Goal: Task Accomplishment & Management: Manage account settings

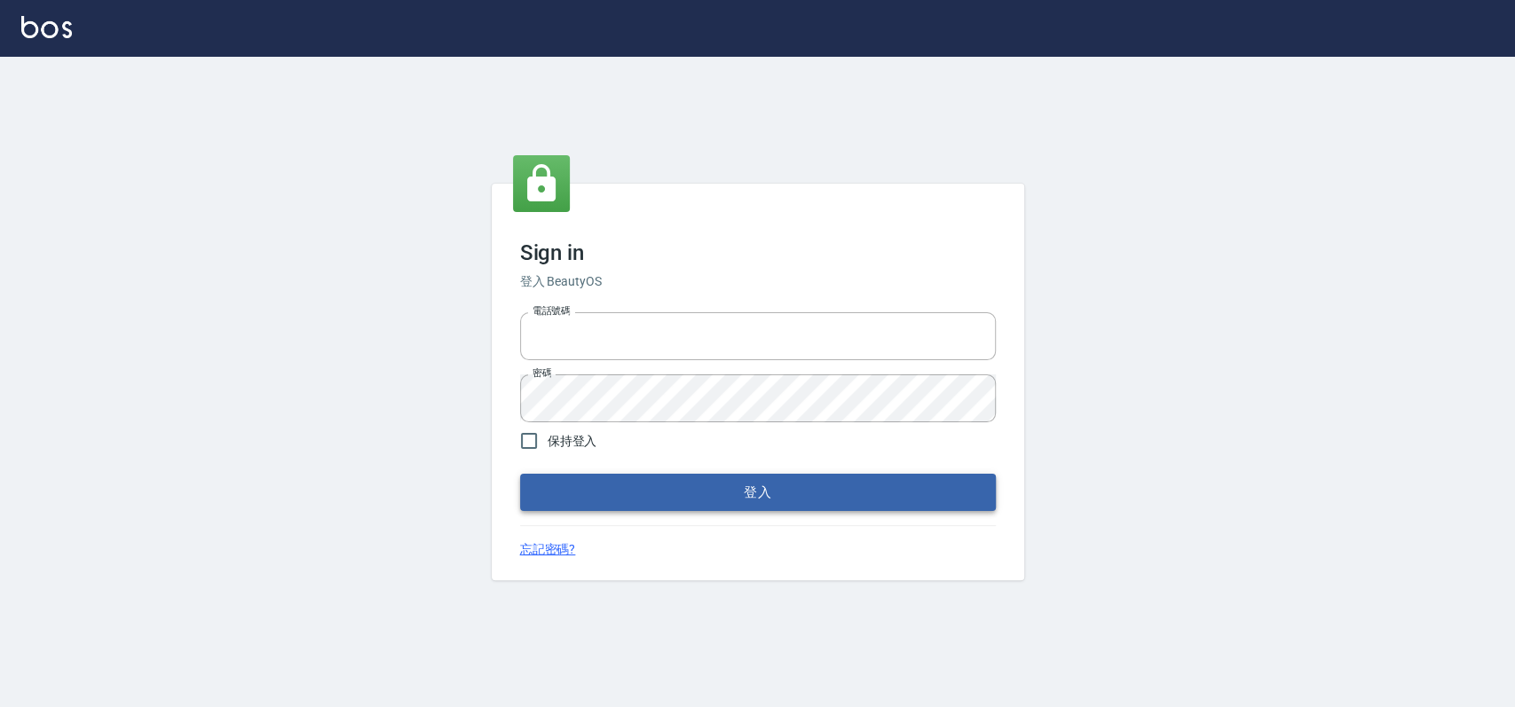
type input "033323173"
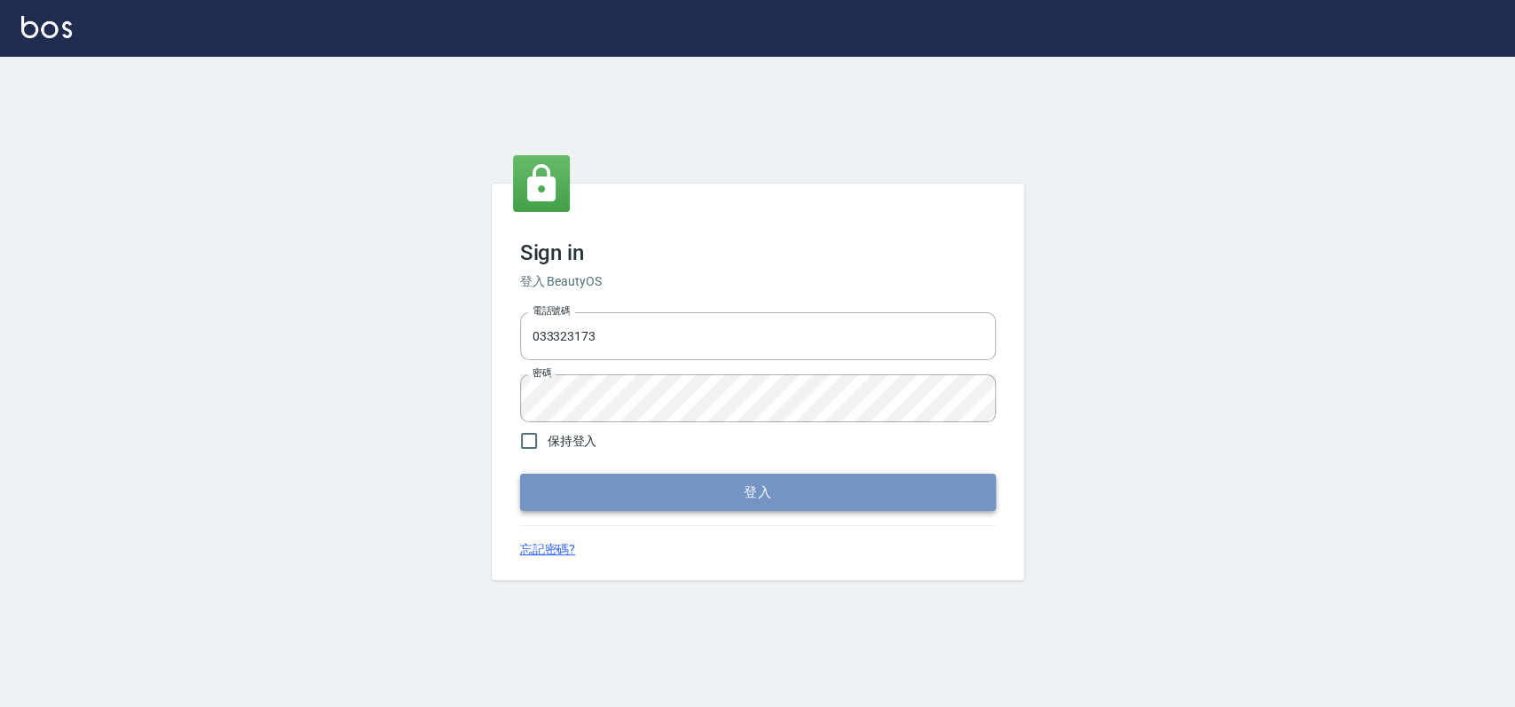
click at [731, 492] on button "登入" at bounding box center [758, 492] width 476 height 37
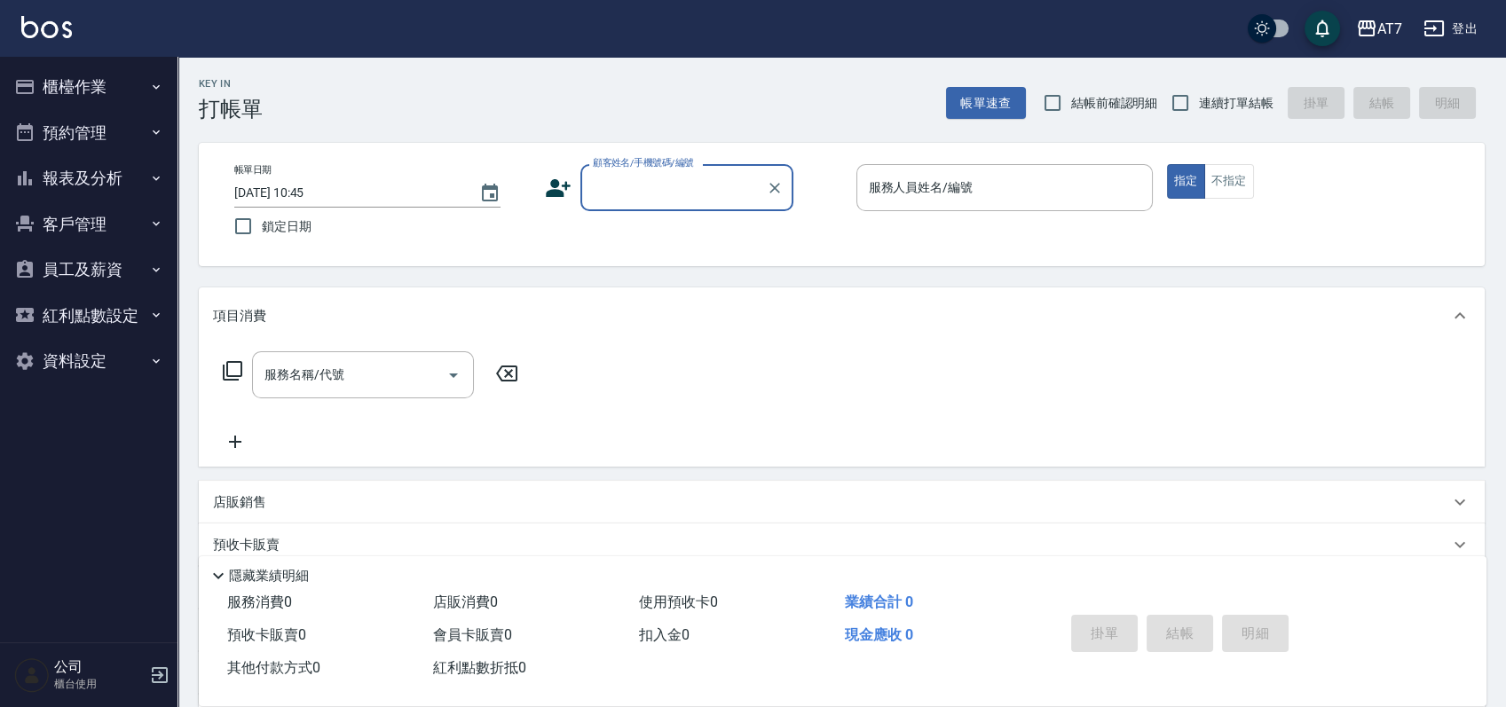
click at [56, 75] on button "櫃檯作業" at bounding box center [88, 87] width 163 height 46
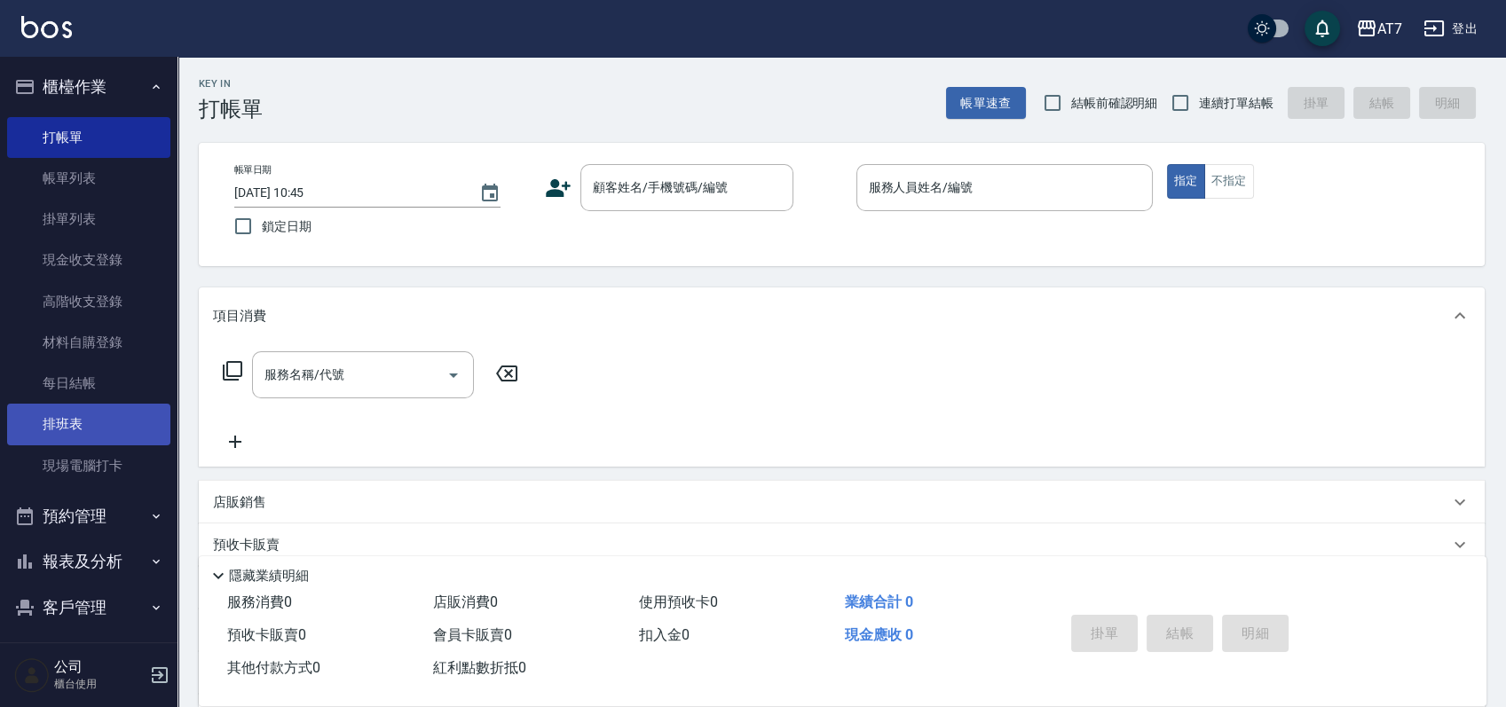
click at [108, 422] on link "排班表" at bounding box center [88, 424] width 163 height 41
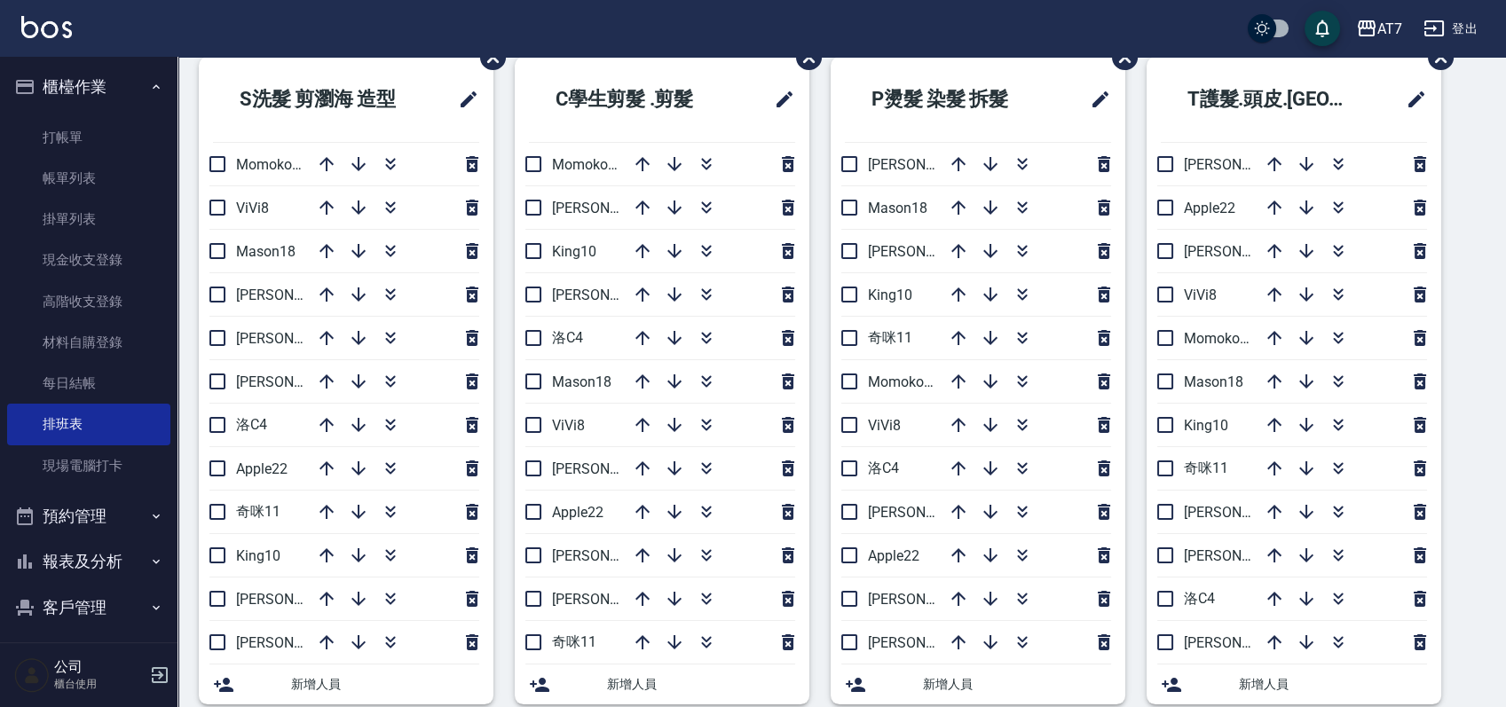
scroll to position [118, 0]
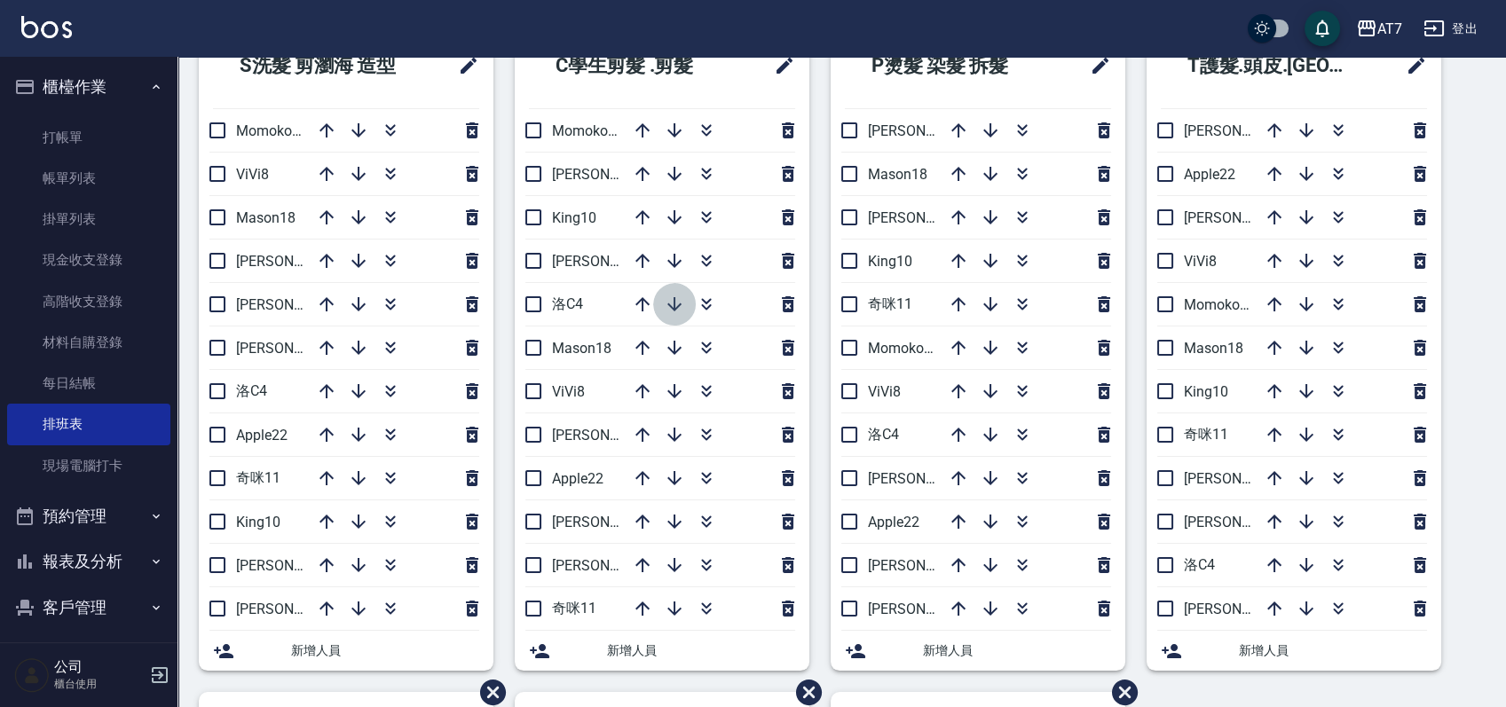
click at [668, 302] on icon "button" at bounding box center [674, 304] width 21 height 21
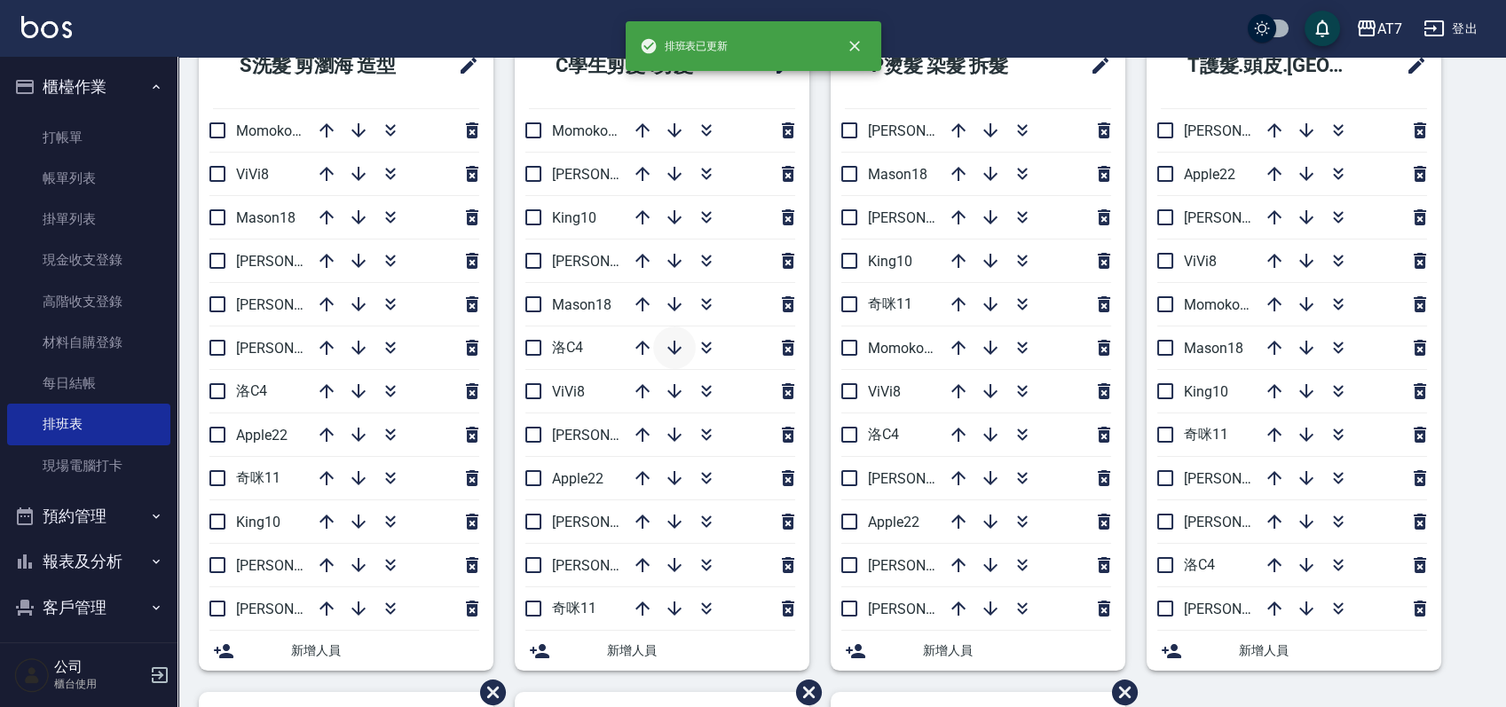
click at [673, 356] on icon "button" at bounding box center [674, 347] width 21 height 21
click at [633, 562] on icon "button" at bounding box center [642, 565] width 21 height 21
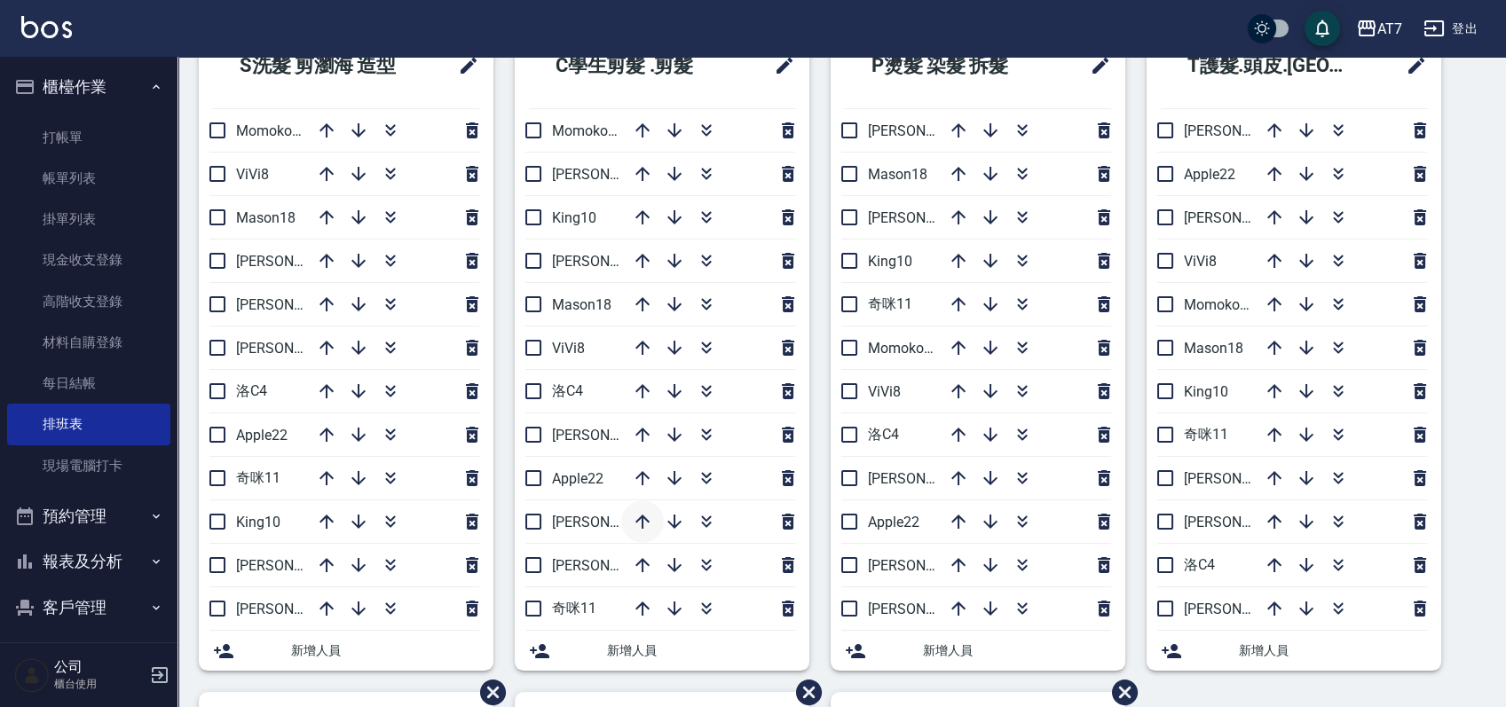
click at [641, 520] on icon "button" at bounding box center [642, 521] width 21 height 21
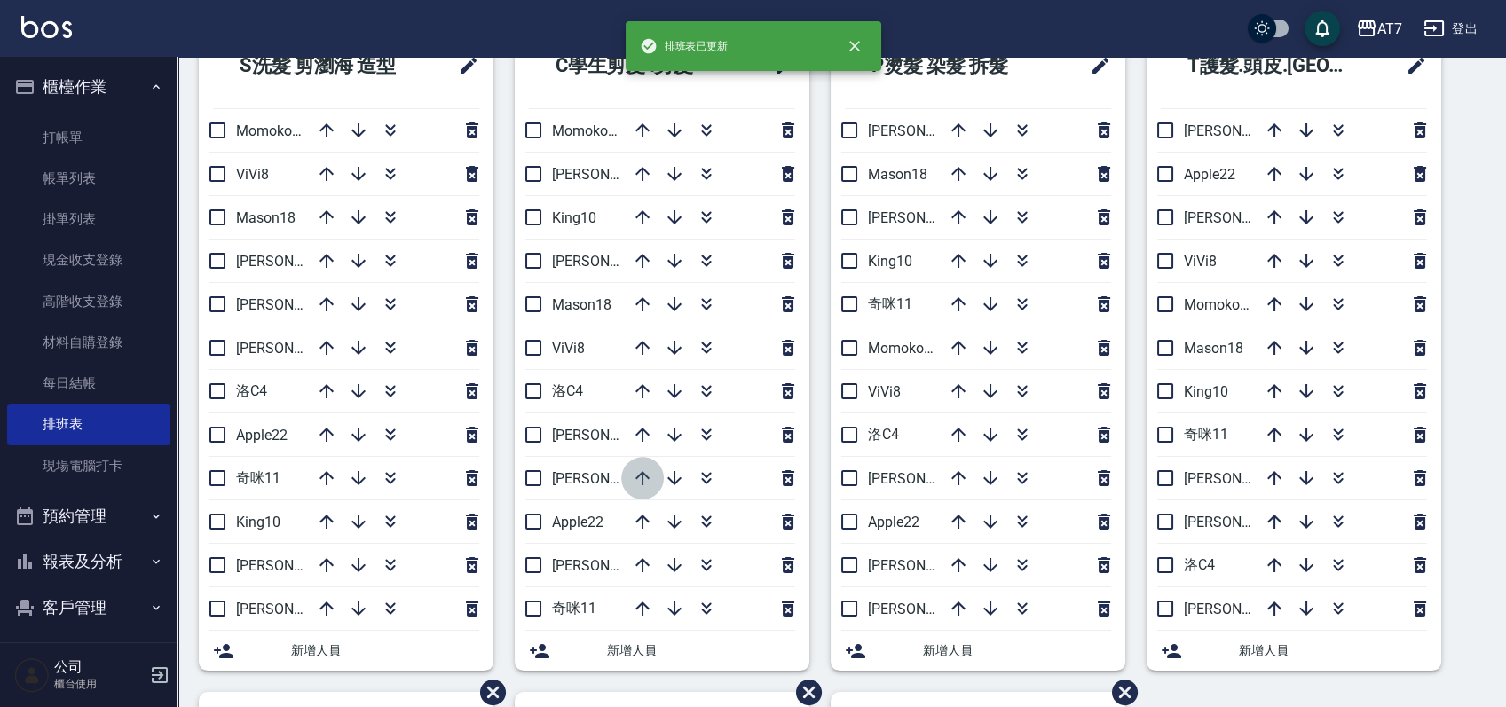
click at [645, 476] on icon "button" at bounding box center [642, 478] width 21 height 21
click at [639, 432] on icon "button" at bounding box center [642, 434] width 21 height 21
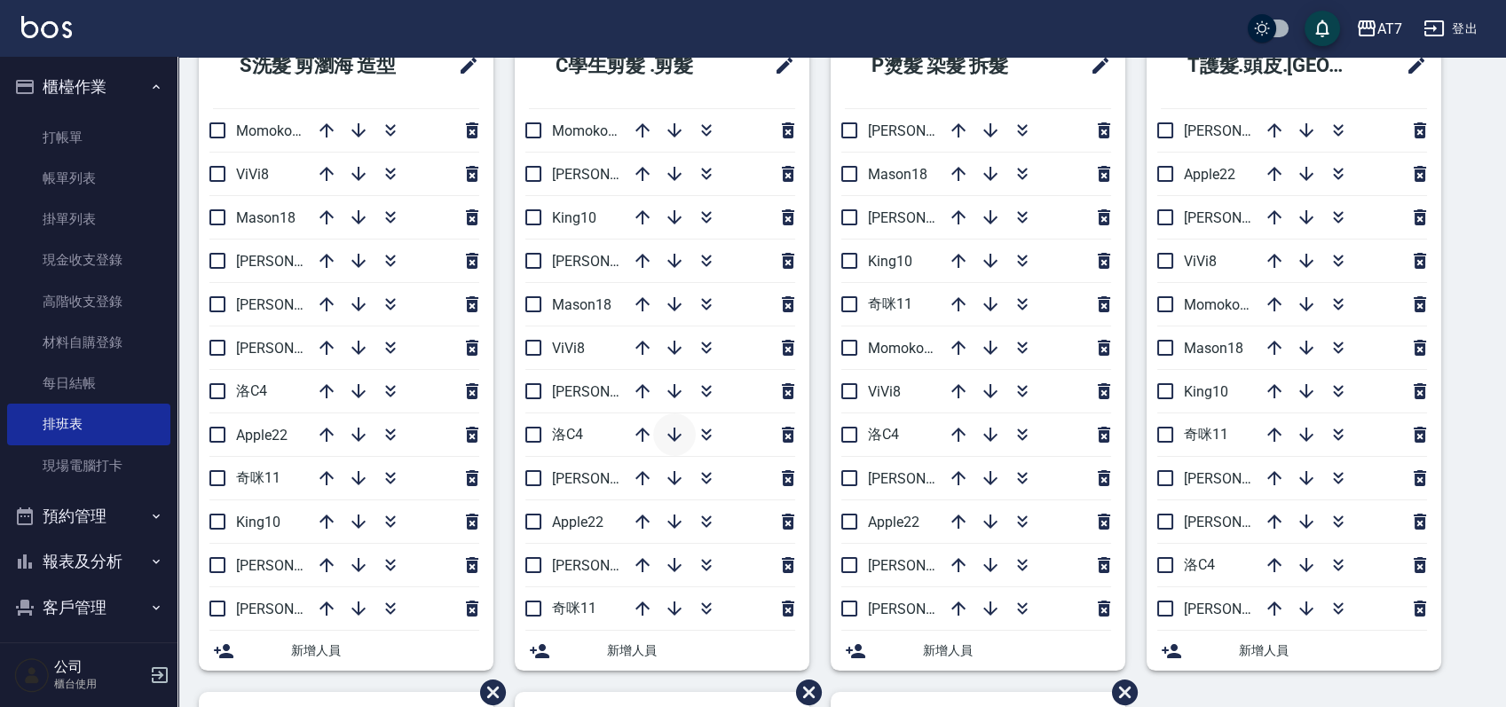
click at [672, 437] on icon "button" at bounding box center [674, 435] width 14 height 14
click at [646, 481] on icon "button" at bounding box center [642, 478] width 21 height 21
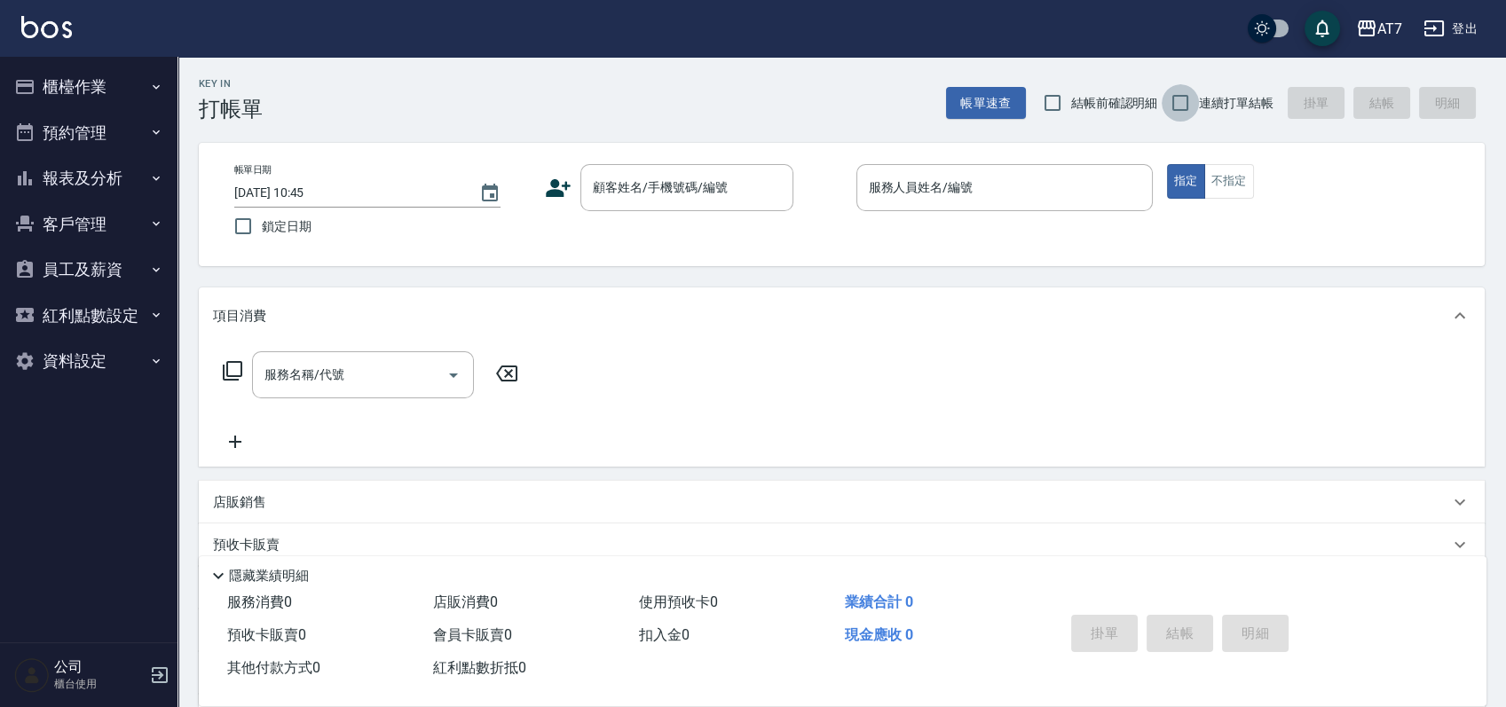
click at [1176, 107] on input "連續打單結帳" at bounding box center [1179, 102] width 37 height 37
checkbox input "true"
